Goal: Task Accomplishment & Management: Use online tool/utility

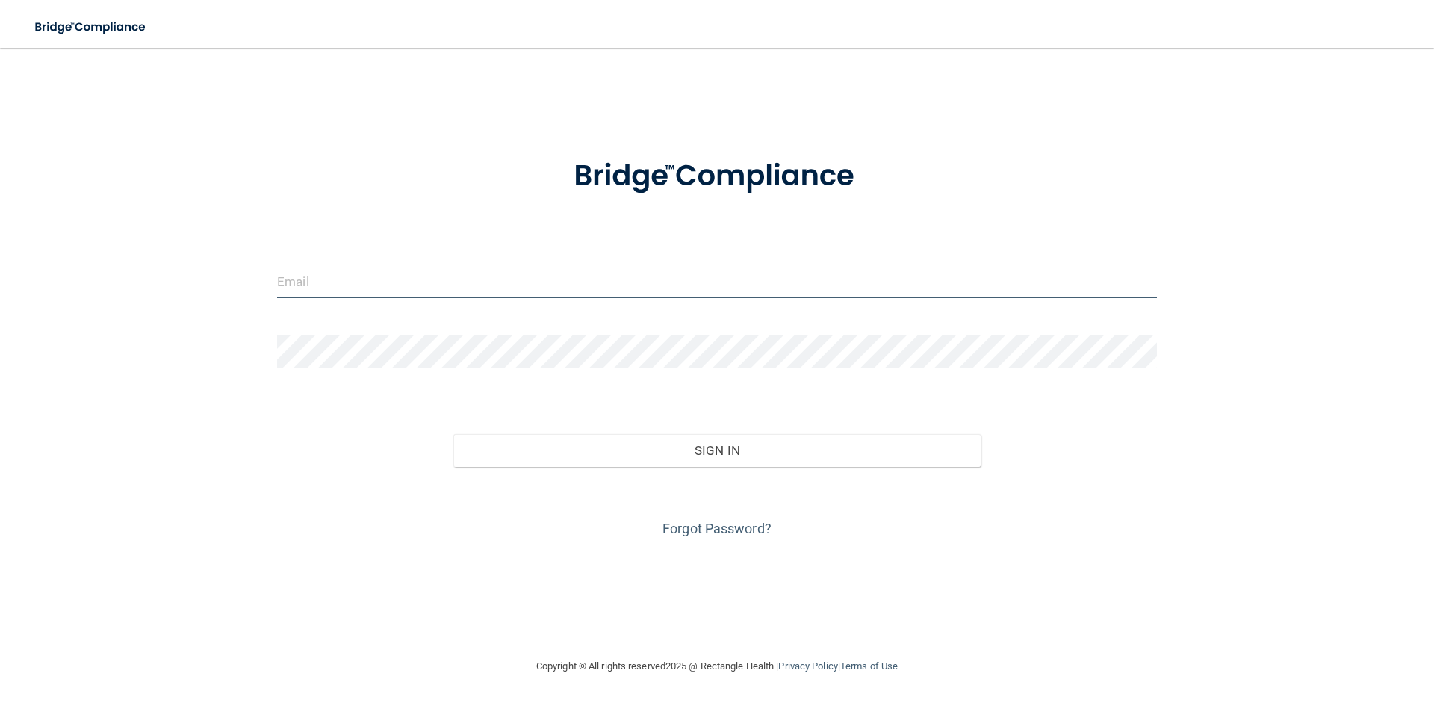
click at [390, 288] on input "email" at bounding box center [717, 281] width 880 height 34
click at [411, 284] on input "email" at bounding box center [717, 281] width 880 height 34
click at [352, 265] on input "email" at bounding box center [717, 281] width 880 height 34
click at [332, 290] on input "email" at bounding box center [717, 281] width 880 height 34
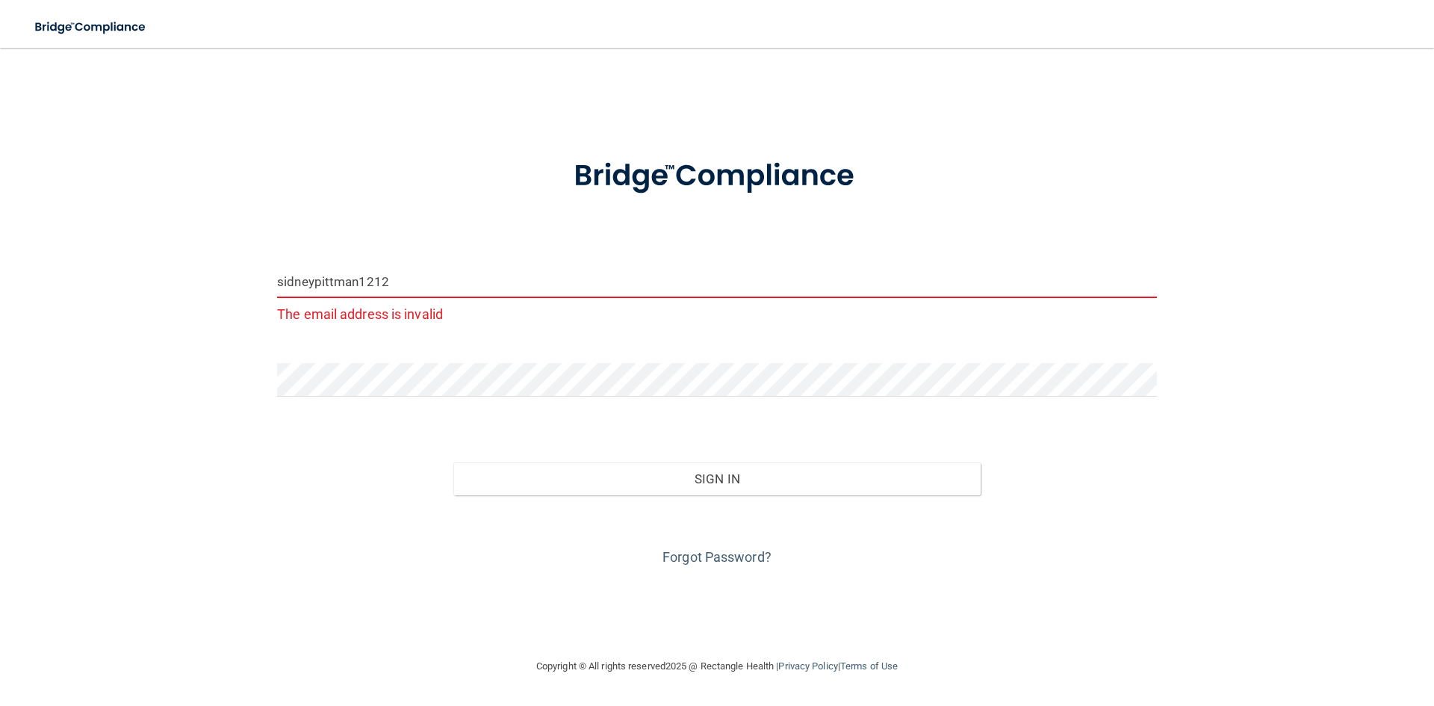
click at [453, 462] on button "Sign In" at bounding box center [717, 478] width 528 height 33
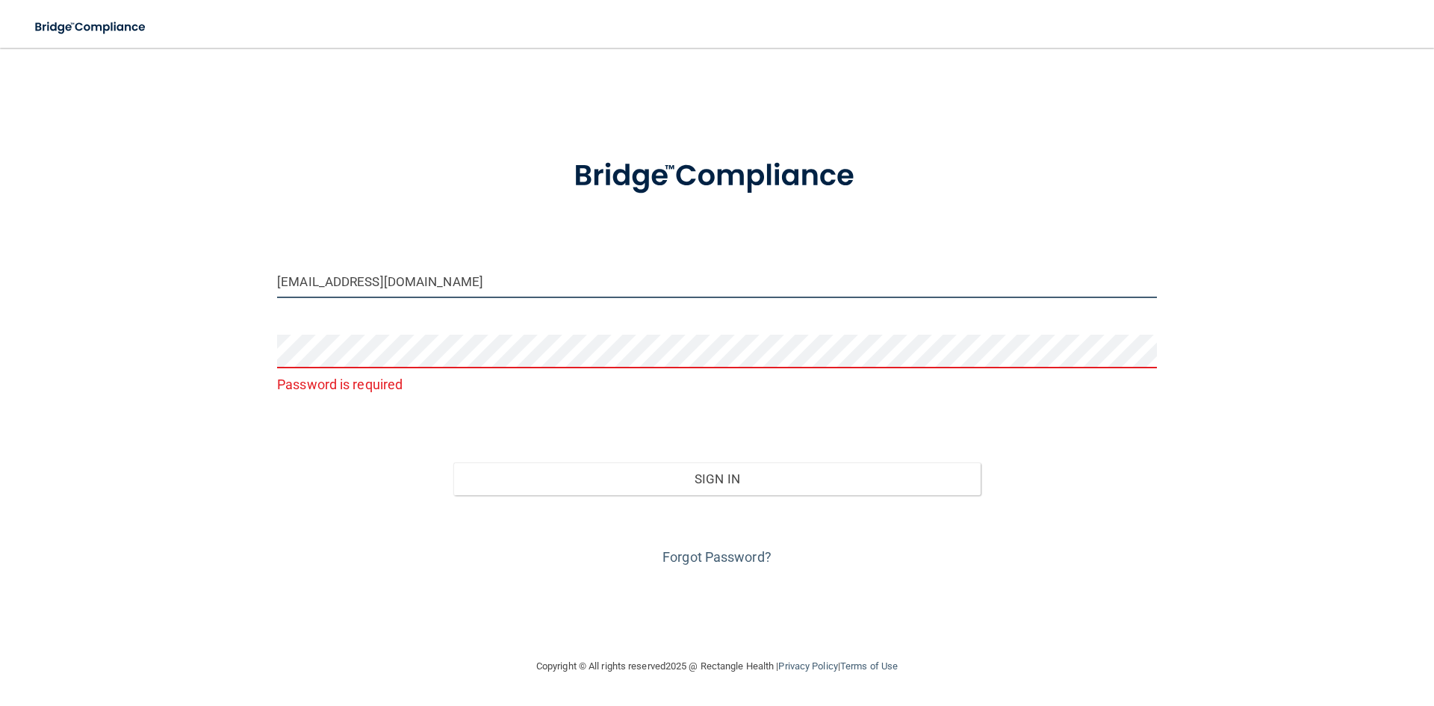
type input "[EMAIL_ADDRESS][DOMAIN_NAME]"
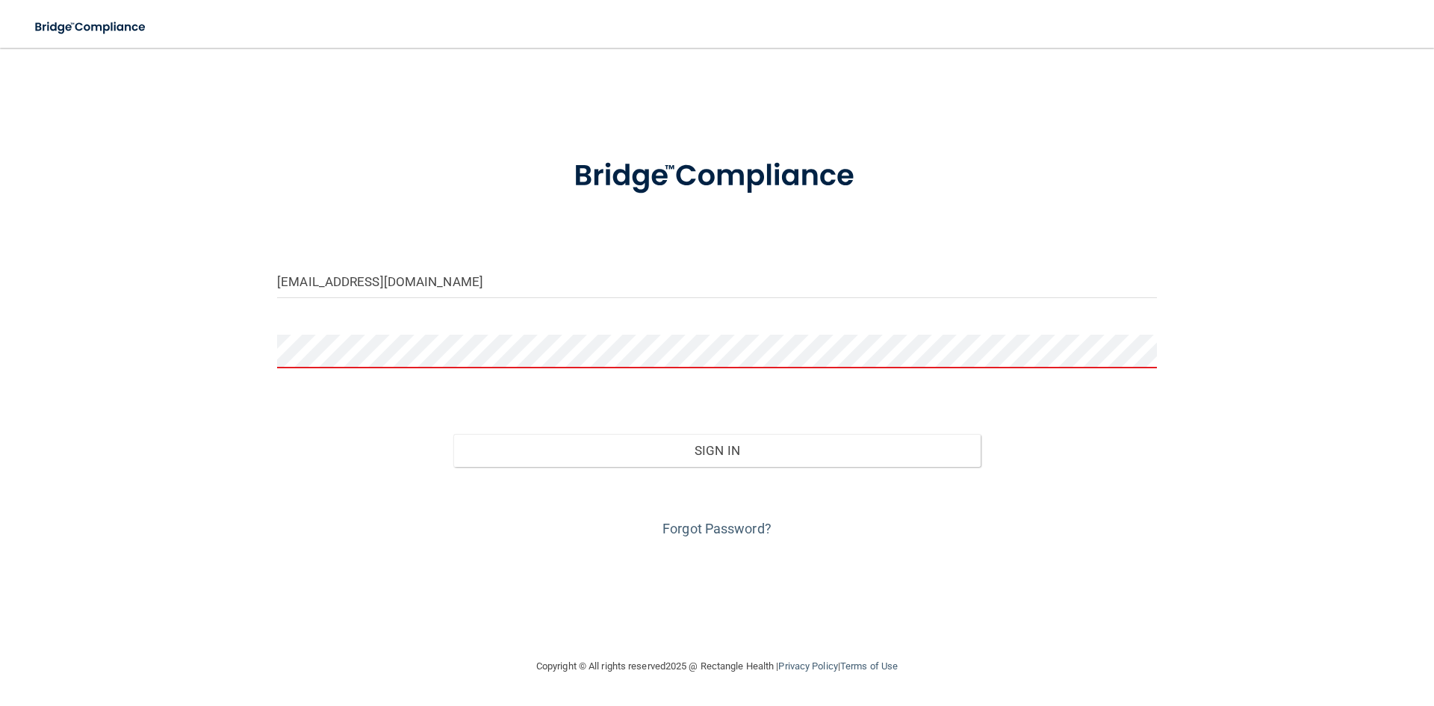
click at [453, 434] on button "Sign In" at bounding box center [717, 450] width 528 height 33
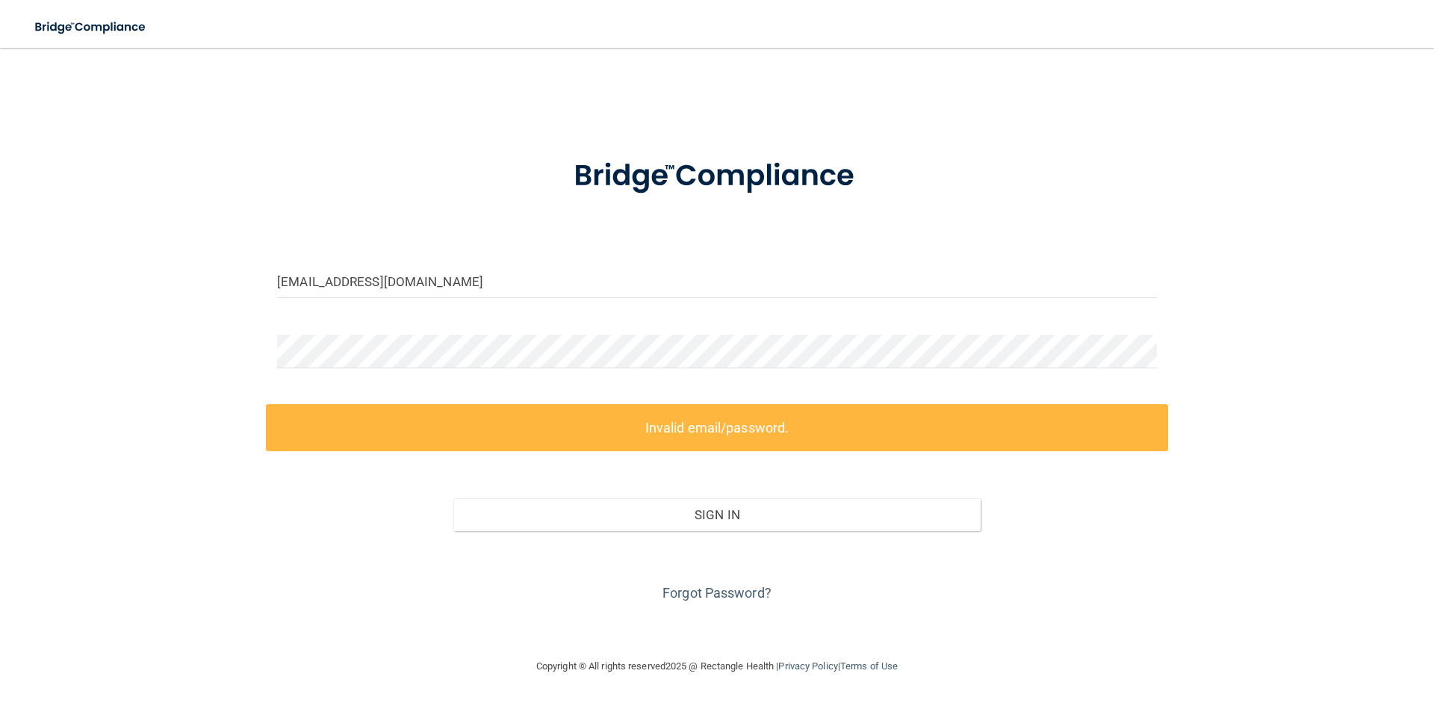
click at [781, 441] on label "Invalid email/password." at bounding box center [717, 427] width 902 height 47
click at [718, 420] on label "Invalid email/password." at bounding box center [717, 427] width 902 height 47
click at [236, 346] on div "[EMAIL_ADDRESS][DOMAIN_NAME] Invalid email/password. You don't have permission …" at bounding box center [717, 353] width 1375 height 580
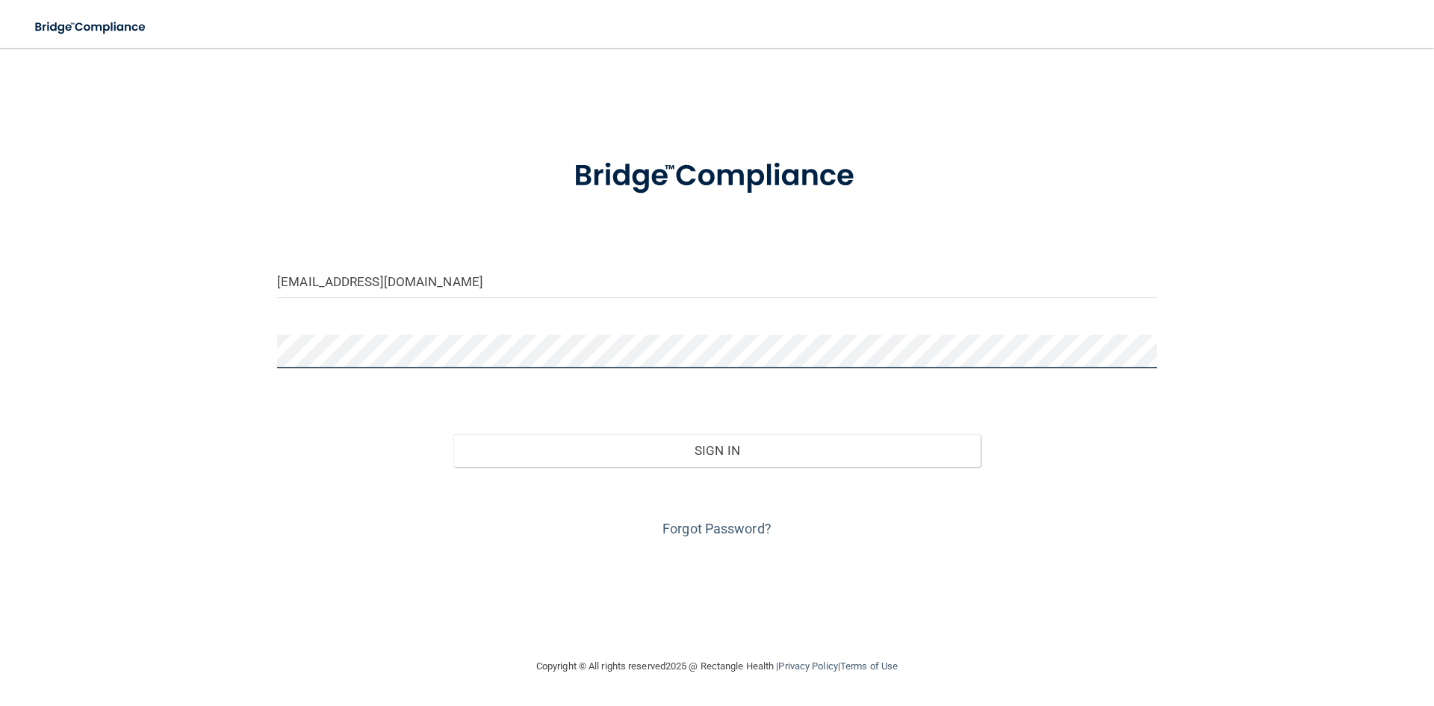
click at [453, 434] on button "Sign In" at bounding box center [717, 450] width 528 height 33
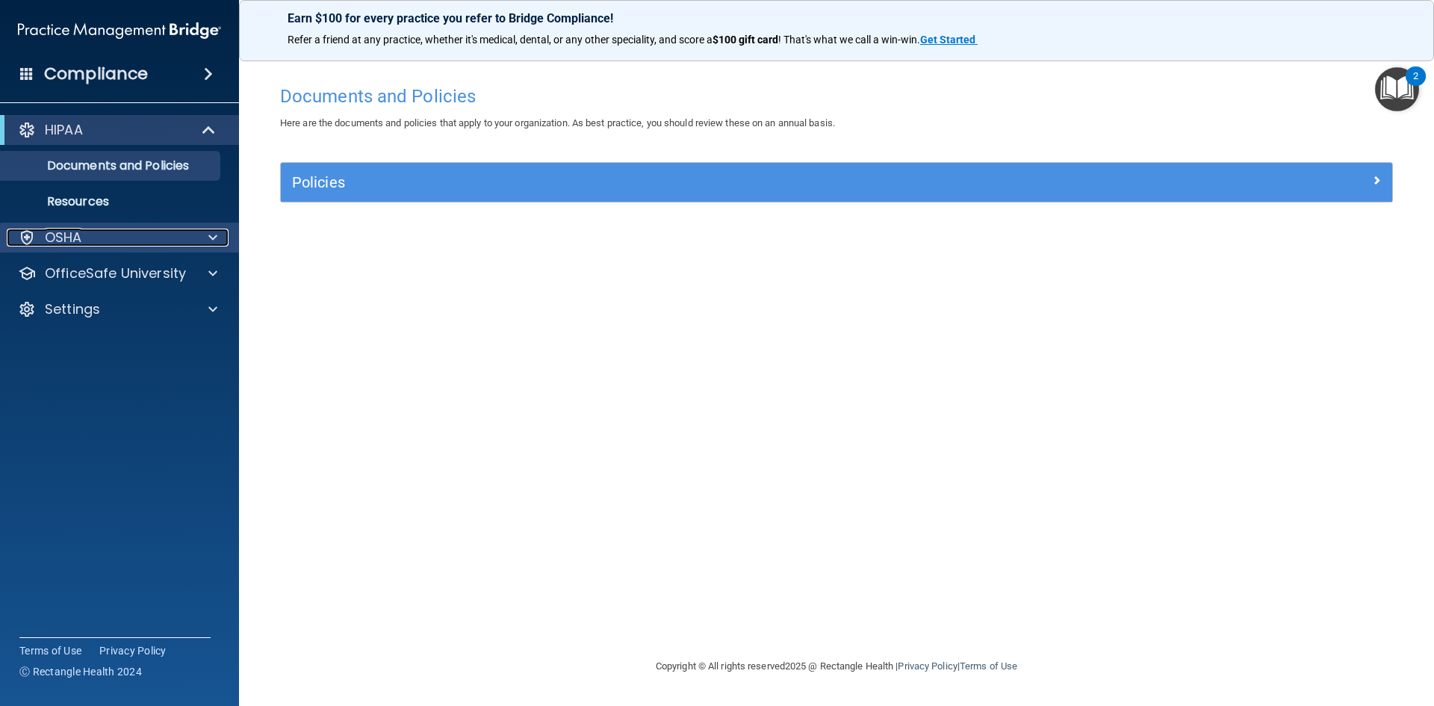
click at [90, 240] on div "OSHA" at bounding box center [99, 238] width 185 height 18
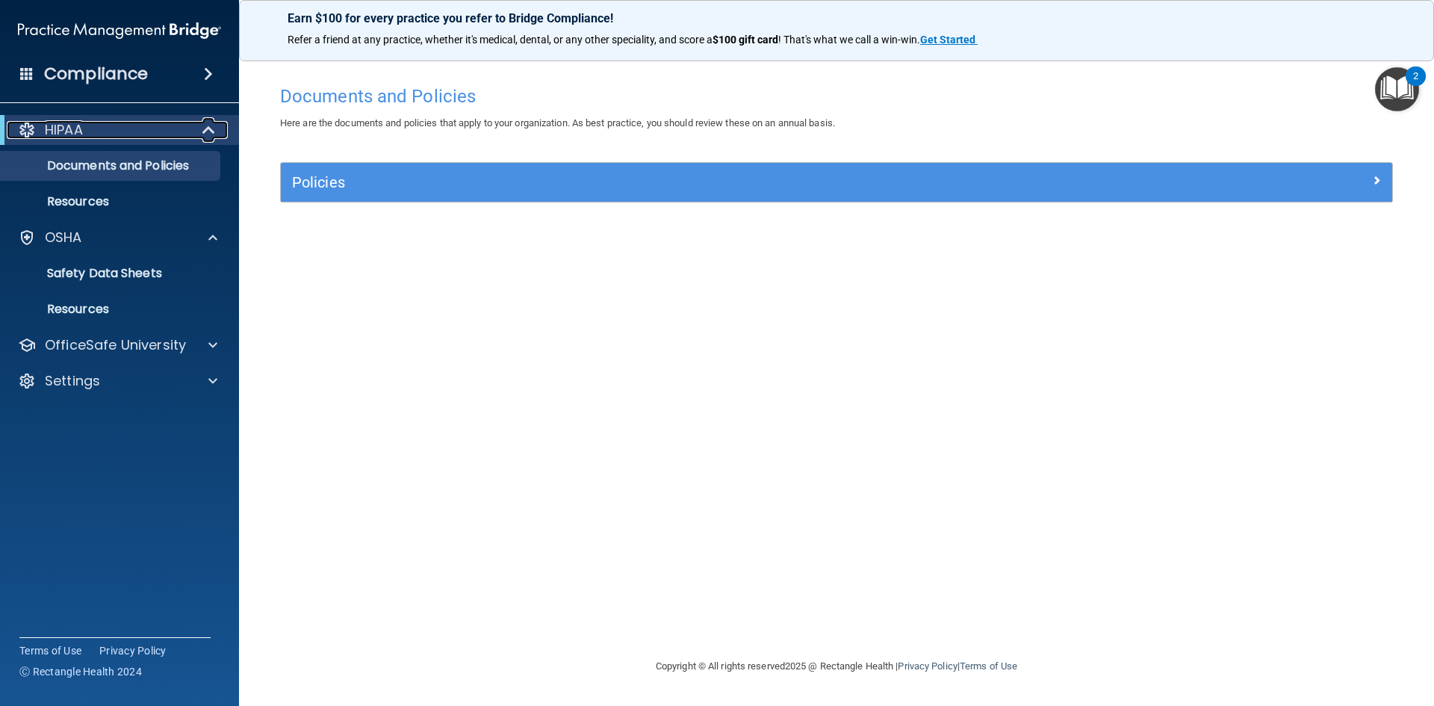
click at [182, 122] on div "HIPAA" at bounding box center [99, 130] width 185 height 18
